Goal: Task Accomplishment & Management: Use online tool/utility

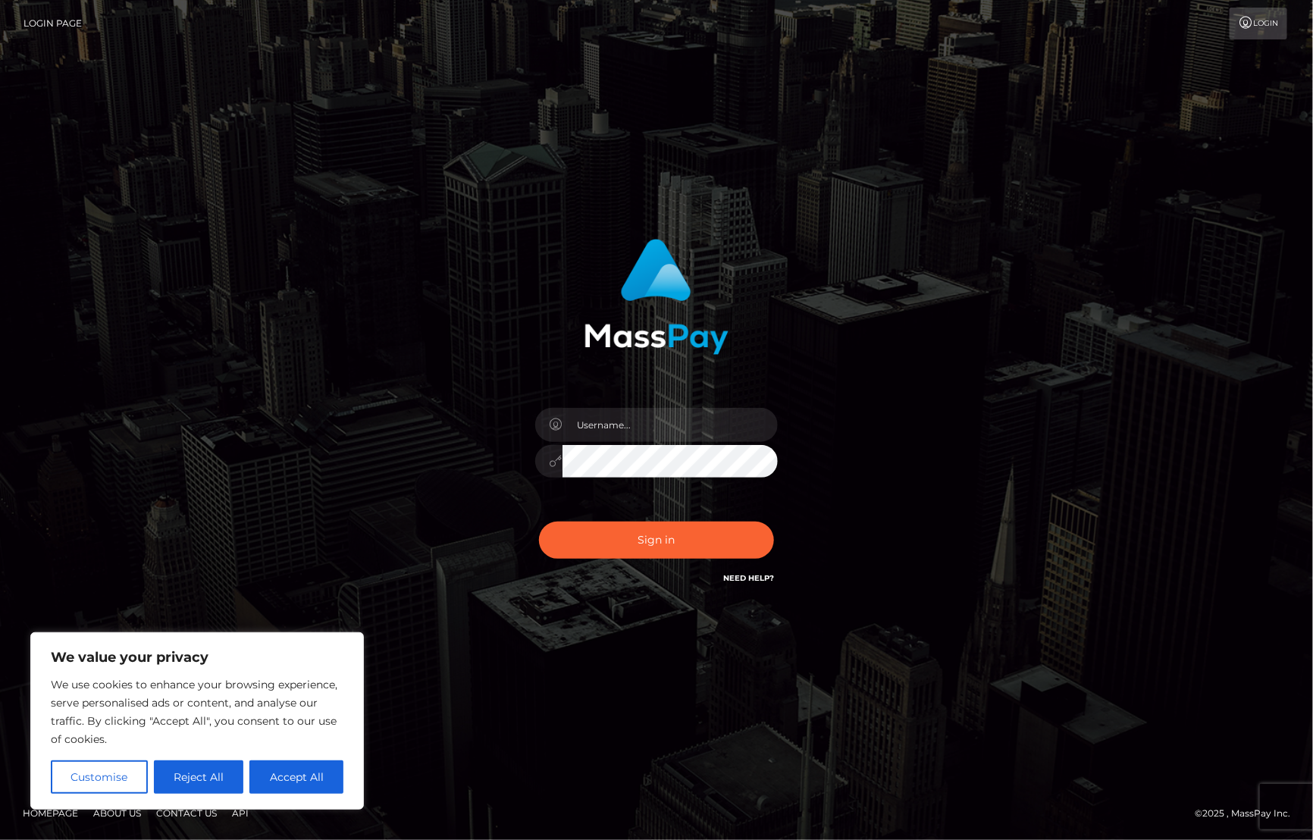
click at [669, 404] on div at bounding box center [656, 454] width 265 height 116
click at [660, 421] on input "text" at bounding box center [669, 425] width 215 height 34
click at [620, 428] on input "text" at bounding box center [669, 425] width 215 height 34
paste input "#Changechanges543210"
type input "#Changechanges543210"
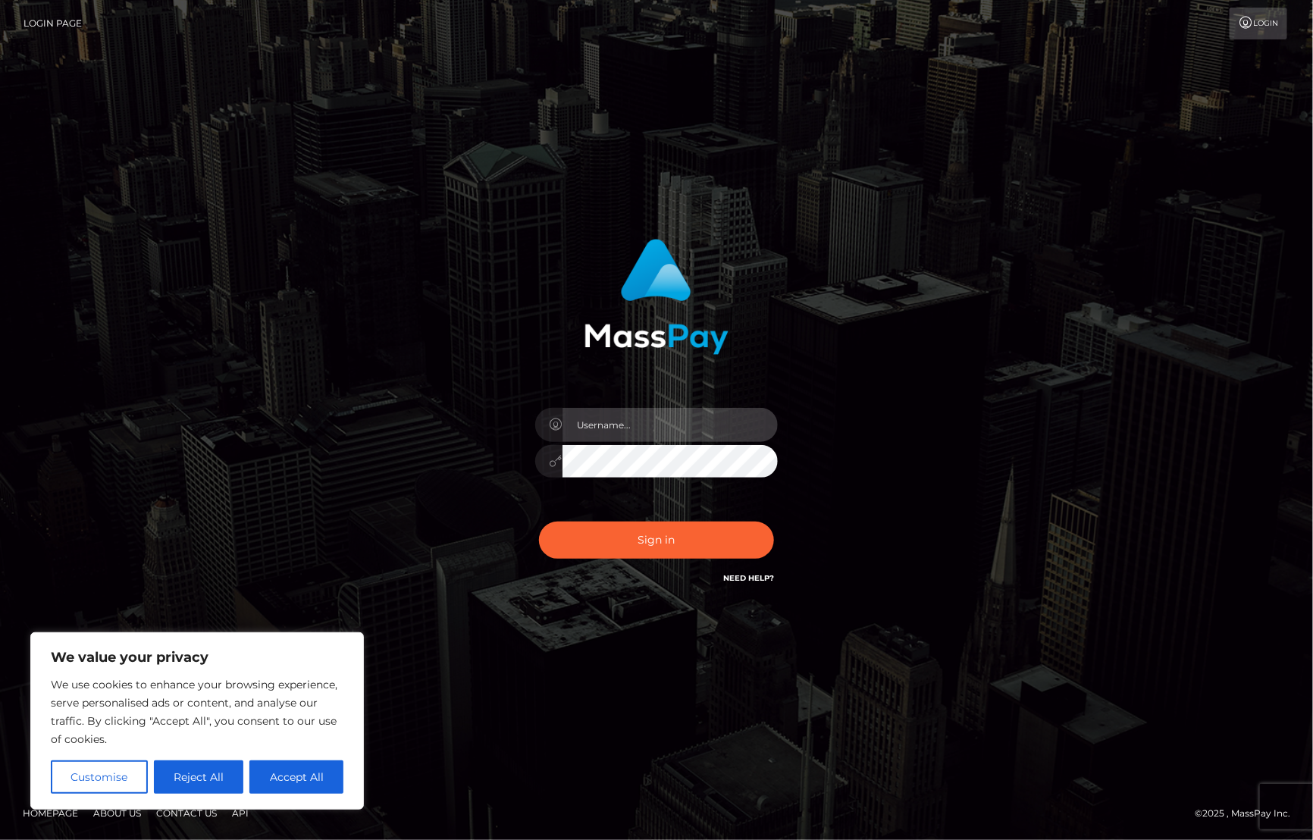
click at [649, 430] on input "text" at bounding box center [669, 425] width 215 height 34
type input "Cyrus.Ace"
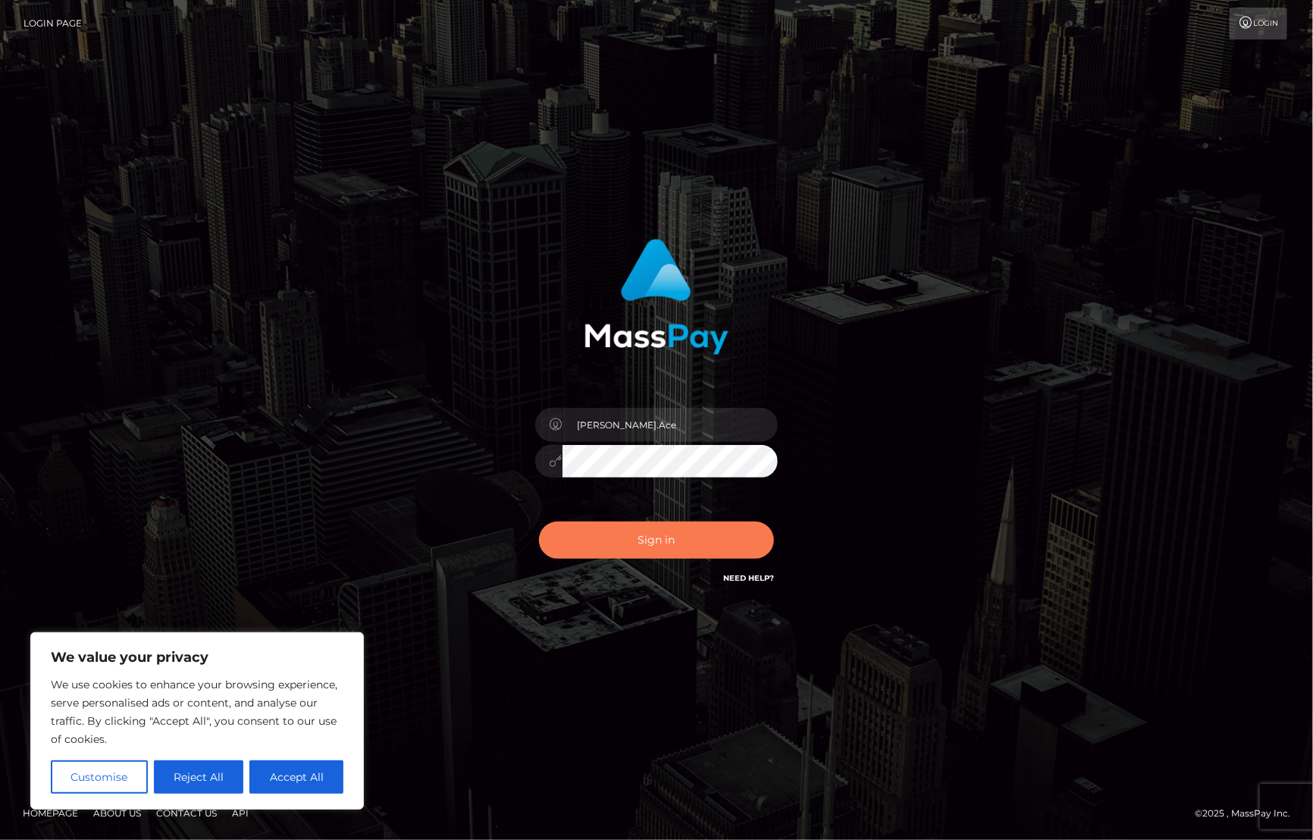
click at [641, 550] on button "Sign in" at bounding box center [656, 540] width 235 height 37
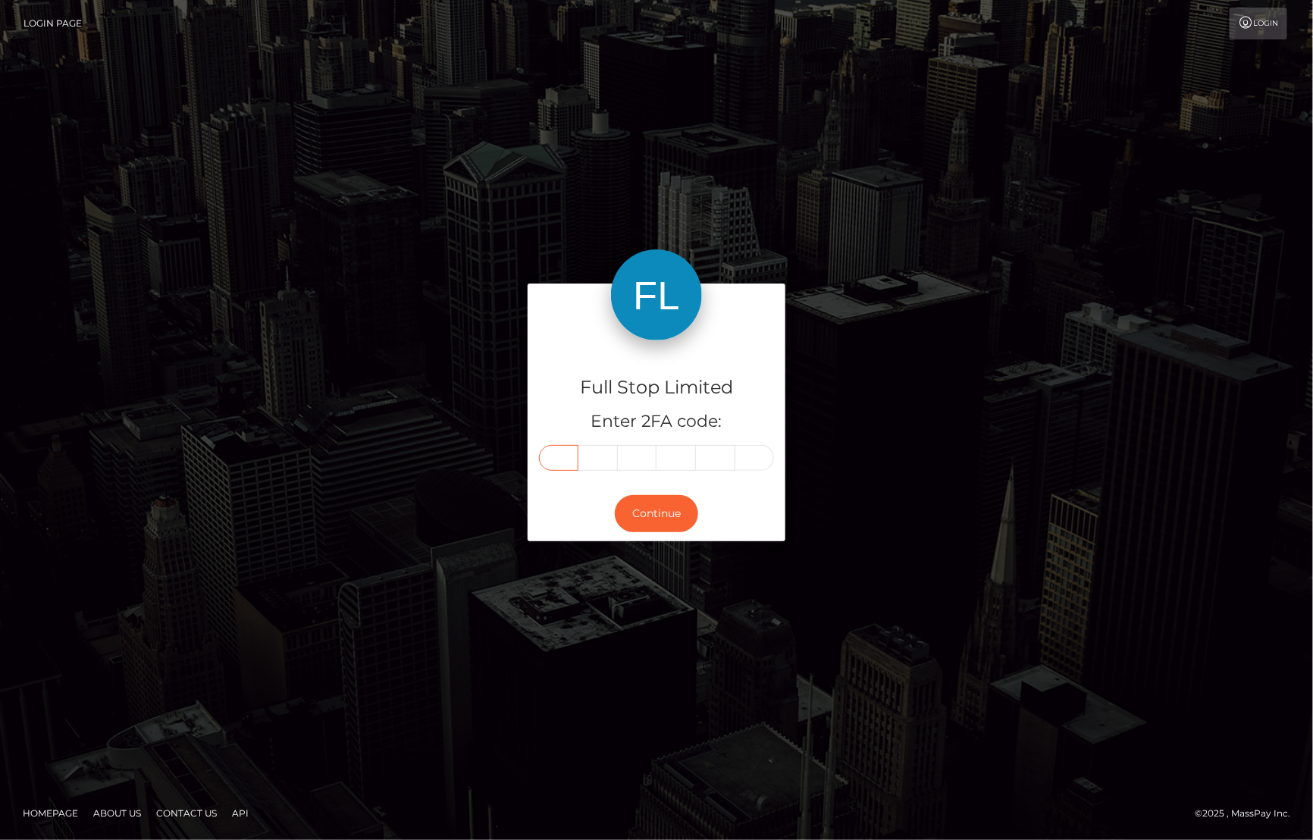
click at [561, 460] on input "text" at bounding box center [558, 458] width 39 height 26
type input "1"
type input "4"
type input "5"
type input "4"
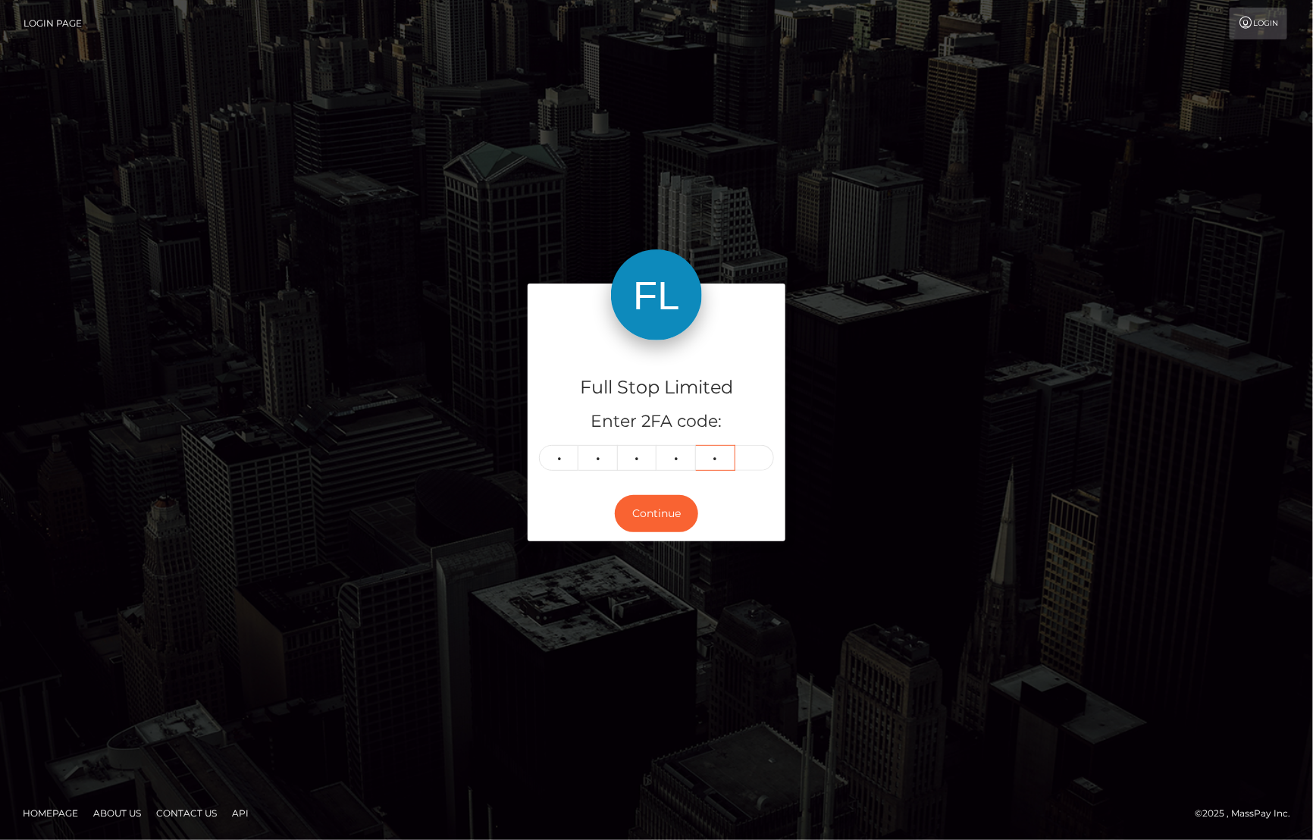
type input "5"
type input "3"
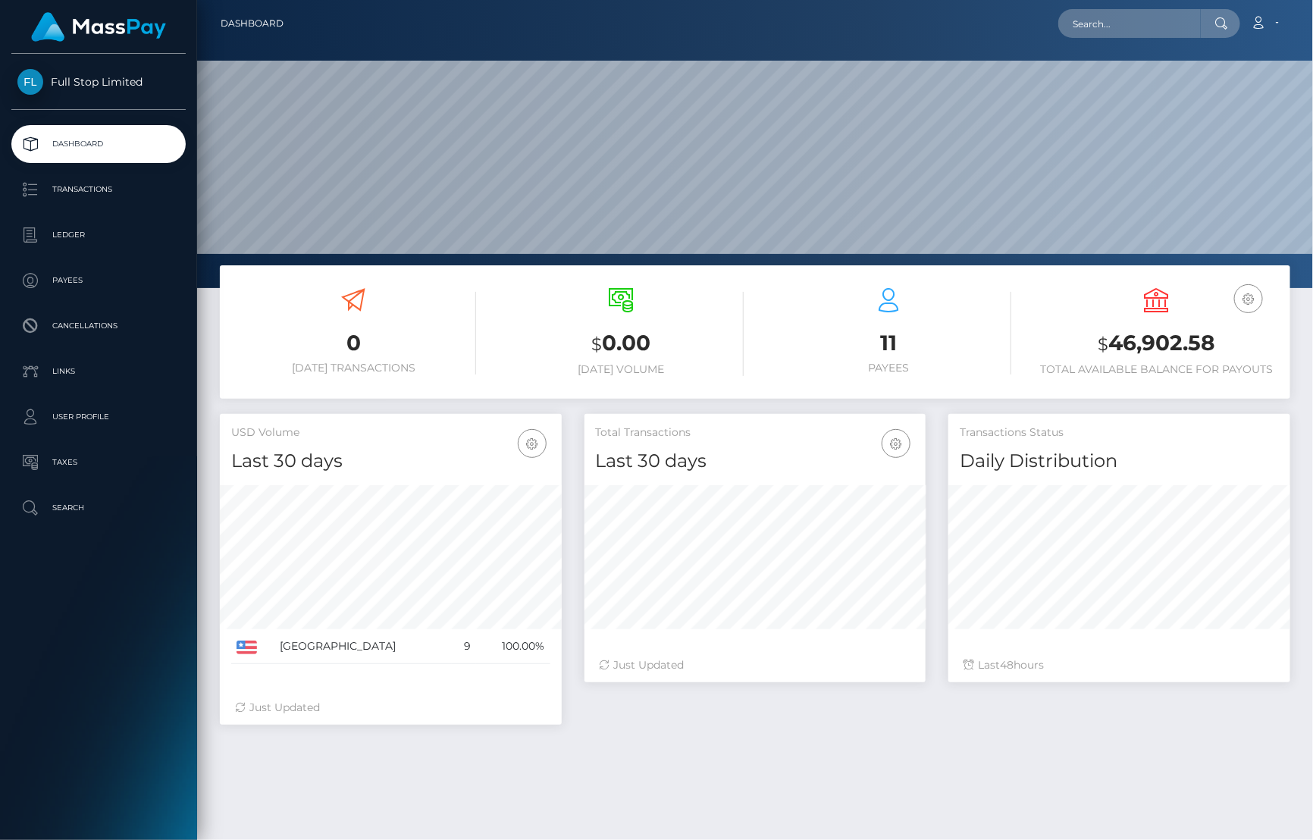
scroll to position [268, 341]
click at [1126, 21] on input "text" at bounding box center [1129, 23] width 143 height 29
paste input "3044"
drag, startPoint x: 1088, startPoint y: 19, endPoint x: 961, endPoint y: 21, distance: 126.6
click at [961, 21] on div "3044 Loading... Loading... Account Edit Profile Logout" at bounding box center [793, 24] width 994 height 32
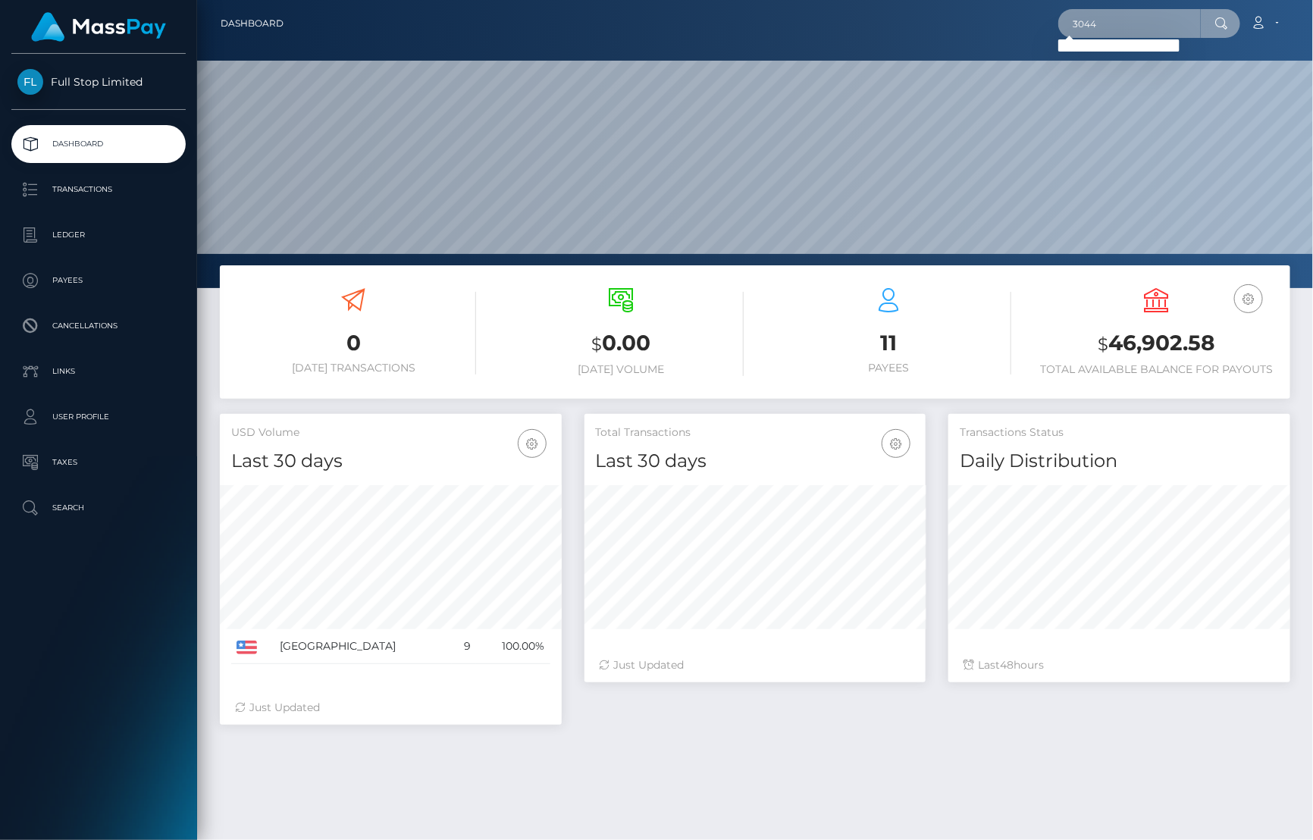
paste input "9e629fdd-2e29-47ad-9c6e-58e7c737db1f"
type input "9e629fdd-2e29-47ad-9c6e-58e7c737db1f"
